Goal: Transaction & Acquisition: Purchase product/service

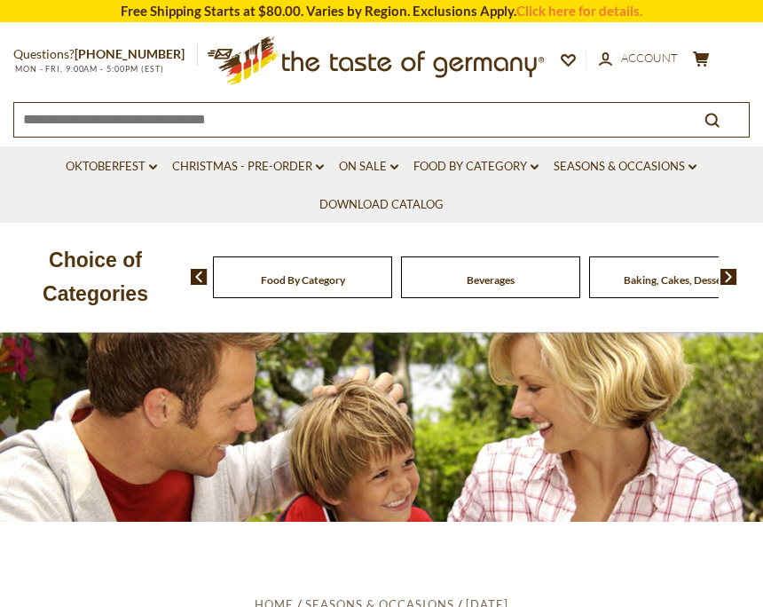
click at [148, 109] on input at bounding box center [344, 118] width 661 height 31
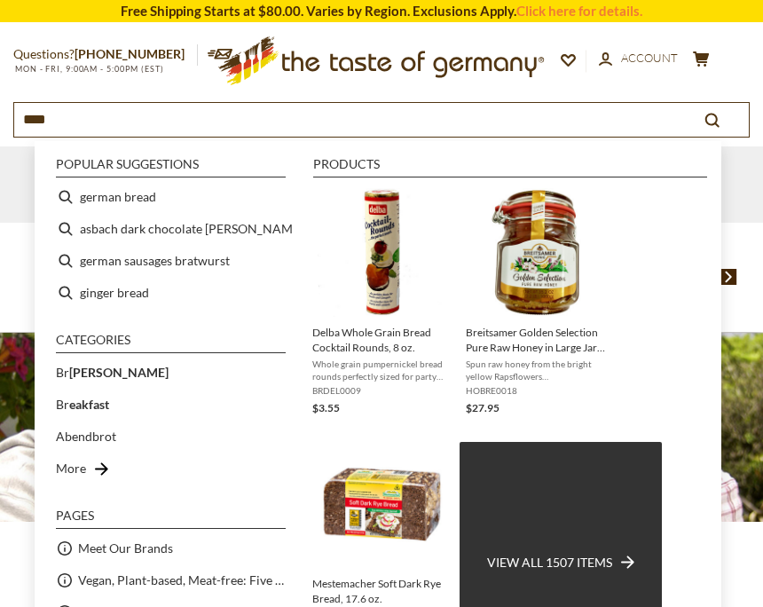
type input "*****"
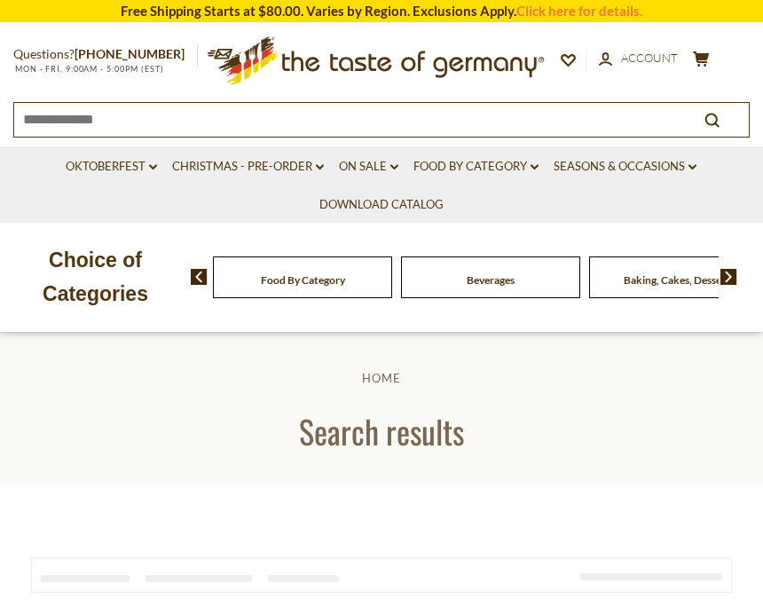
type input "*****"
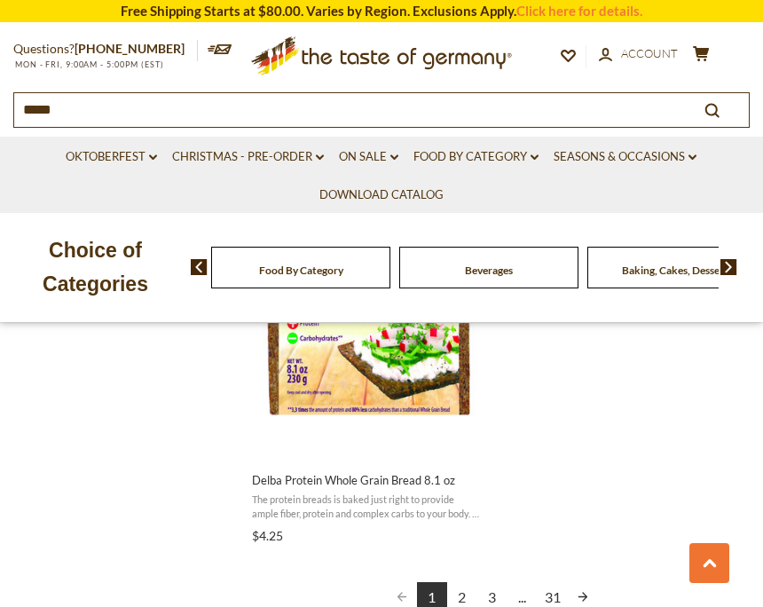
click at [464, 584] on link "2" at bounding box center [462, 597] width 30 height 30
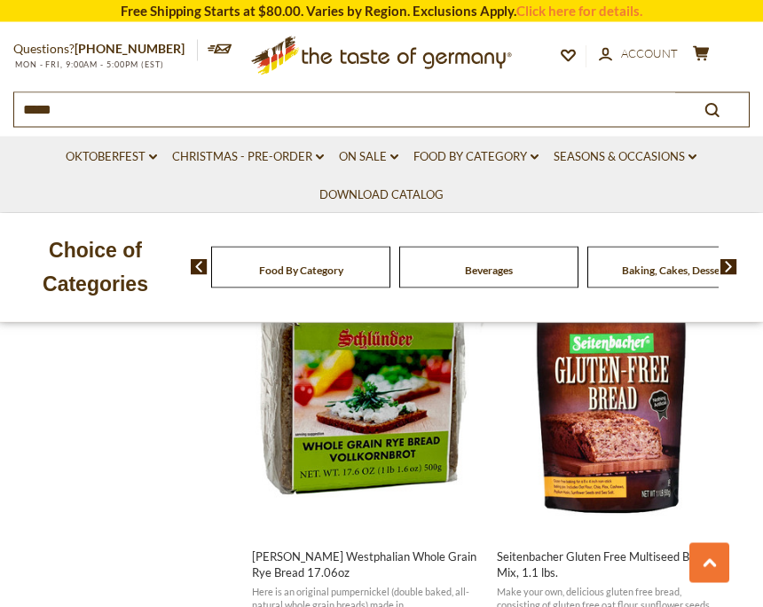
scroll to position [2322, 0]
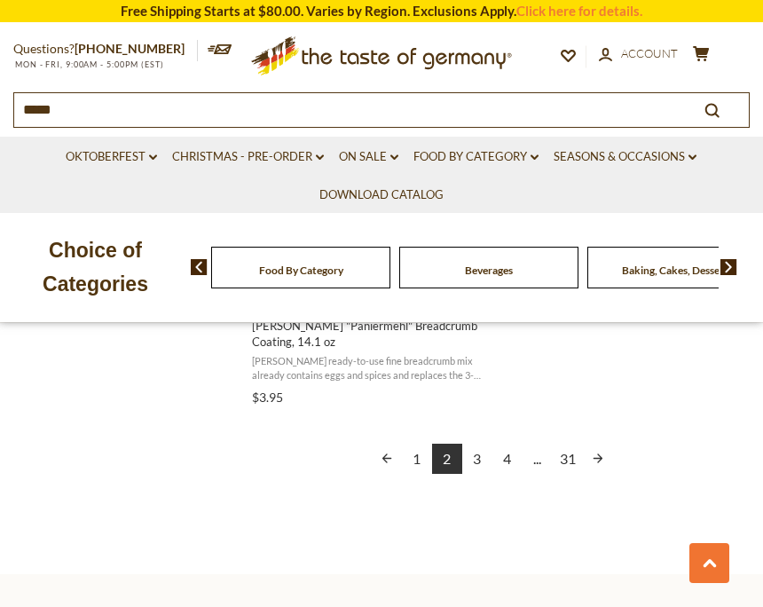
click at [478, 445] on link "3" at bounding box center [477, 458] width 30 height 30
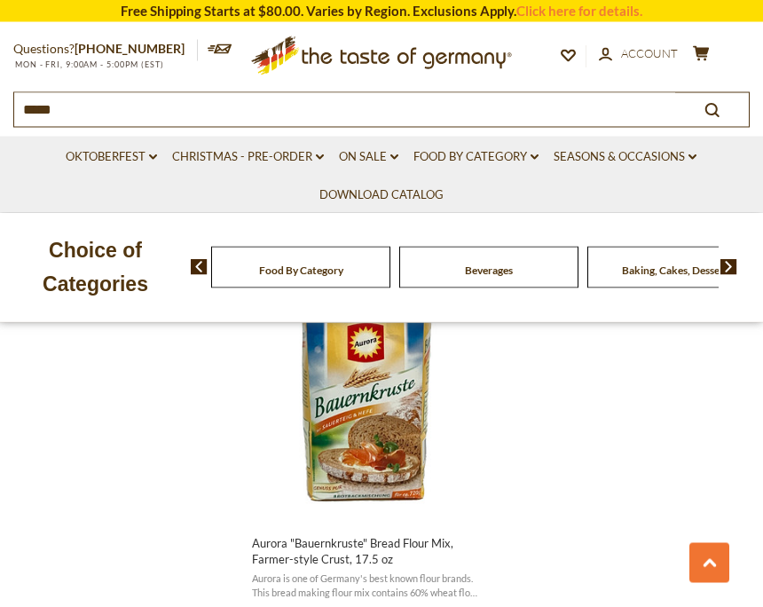
scroll to position [3109, 0]
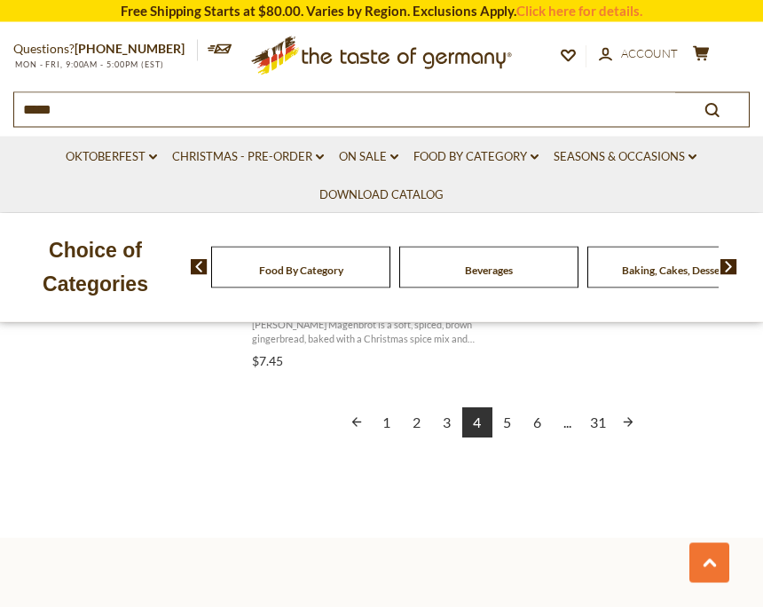
click at [500, 408] on link "5" at bounding box center [507, 423] width 30 height 30
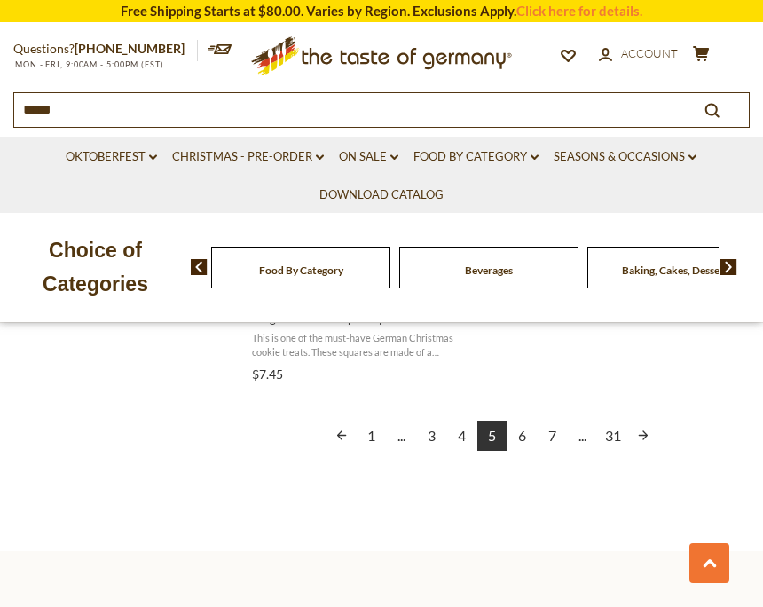
click at [518, 428] on link "6" at bounding box center [522, 435] width 30 height 30
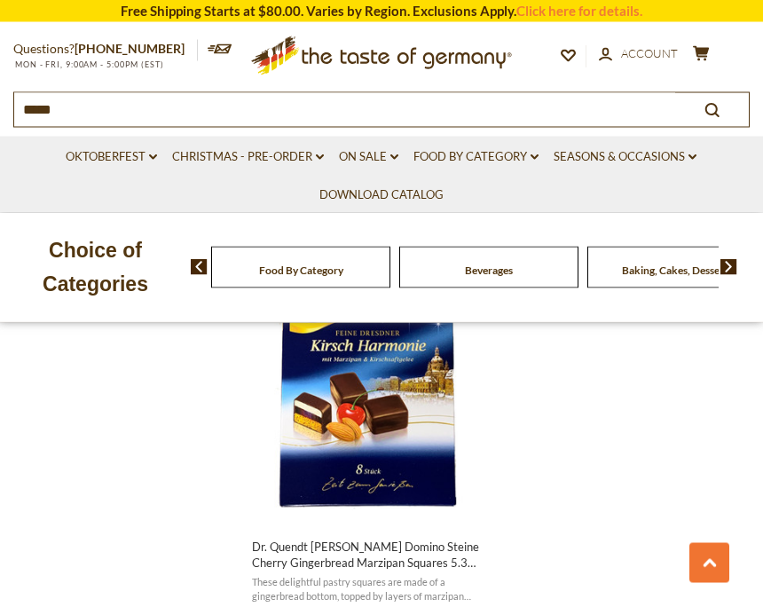
scroll to position [3111, 0]
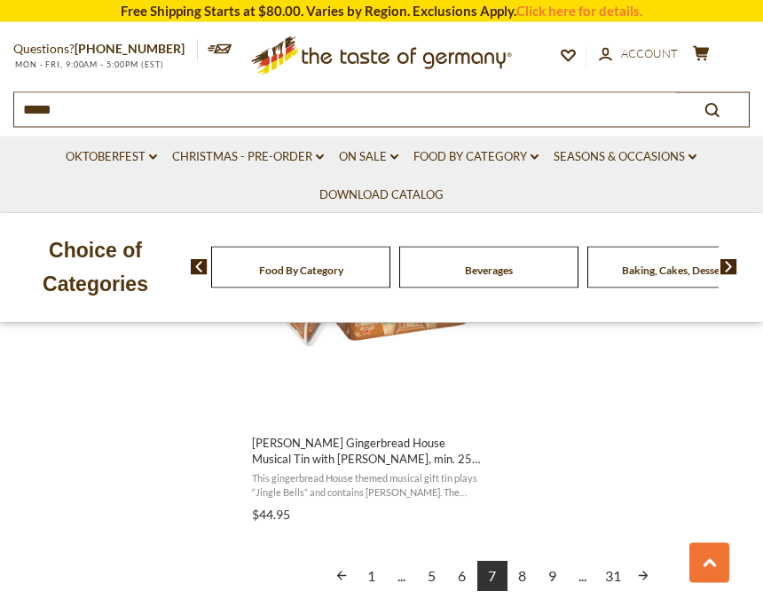
click at [527, 576] on link "8" at bounding box center [522, 576] width 30 height 30
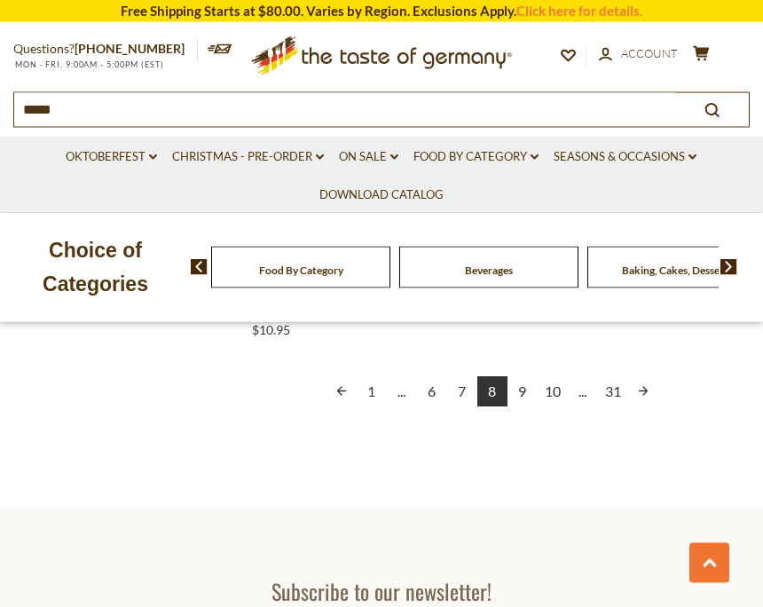
scroll to position [3410, 0]
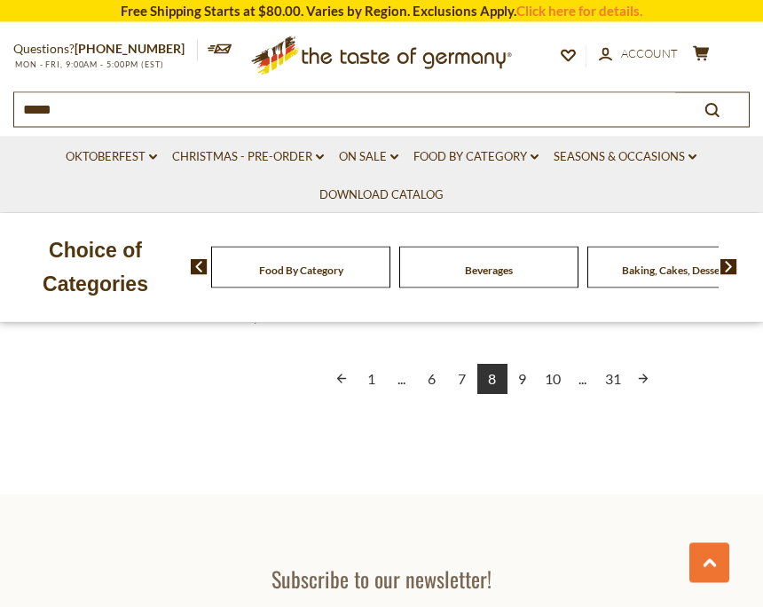
click at [522, 371] on link "9" at bounding box center [522, 380] width 30 height 30
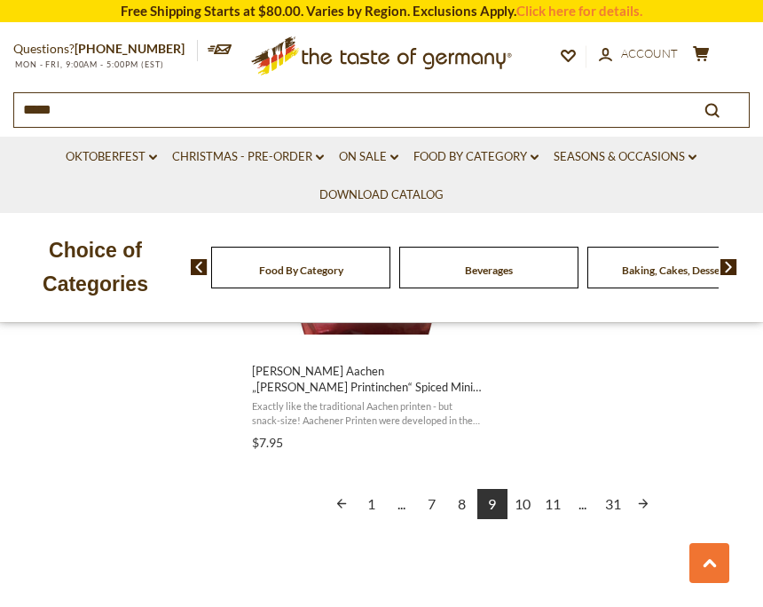
scroll to position [3325, 0]
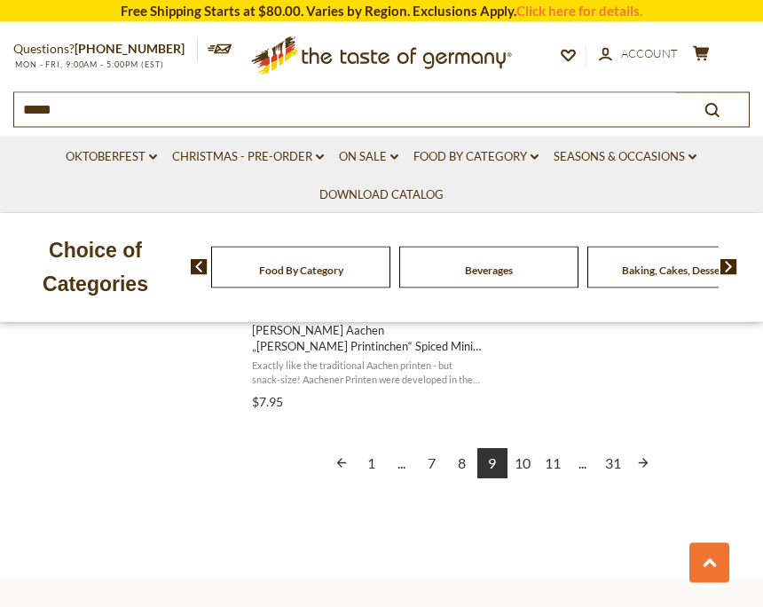
click at [522, 454] on link "10" at bounding box center [522, 464] width 30 height 30
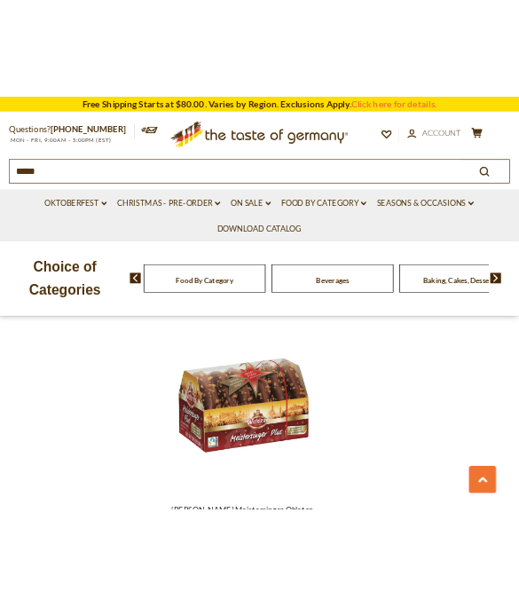
scroll to position [3098, 0]
